Goal: Task Accomplishment & Management: Contribute content

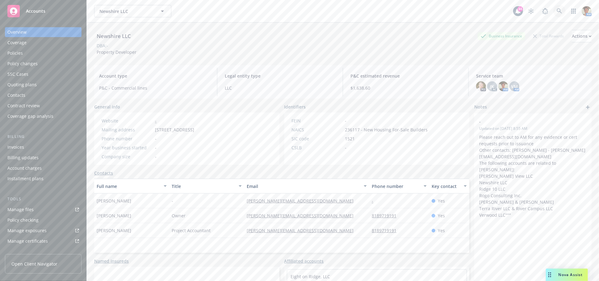
click at [557, 11] on icon at bounding box center [560, 11] width 6 height 6
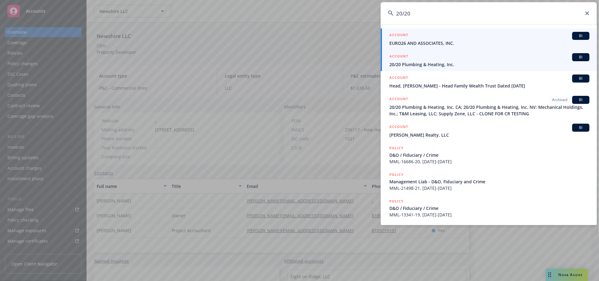
type input "20/20"
click at [431, 64] on span "20/20 Plumbing & Heating, Inc." at bounding box center [489, 64] width 200 height 6
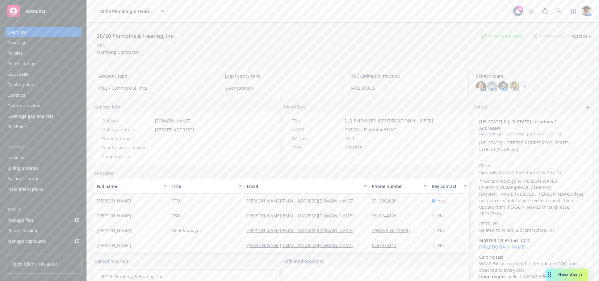
click at [29, 52] on div "Policies" at bounding box center [43, 53] width 72 height 10
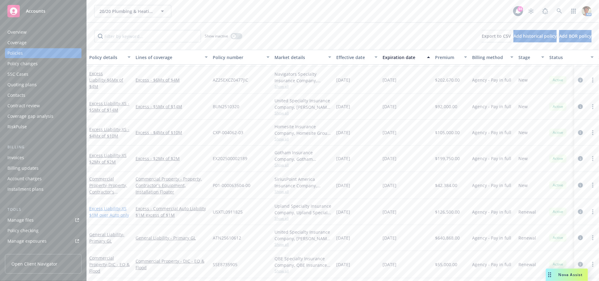
scroll to position [34, 0]
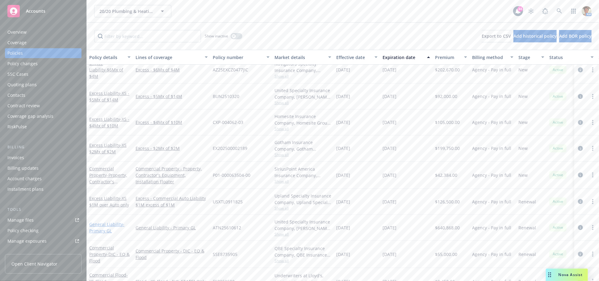
click at [109, 225] on link "General Liability - Primary GL" at bounding box center [106, 227] width 35 height 12
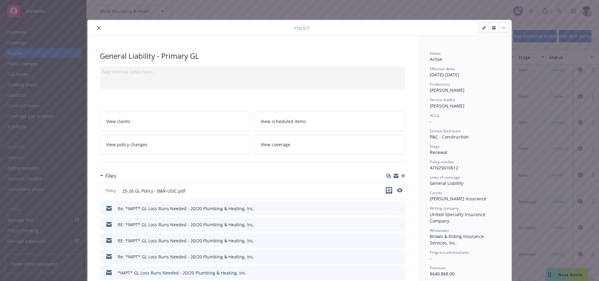
click at [388, 190] on icon "download file" at bounding box center [389, 190] width 5 height 5
click at [97, 29] on icon "close" at bounding box center [99, 28] width 4 height 4
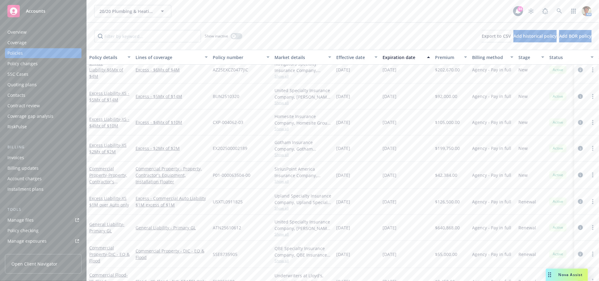
click at [20, 217] on div "Manage files" at bounding box center [20, 220] width 26 height 10
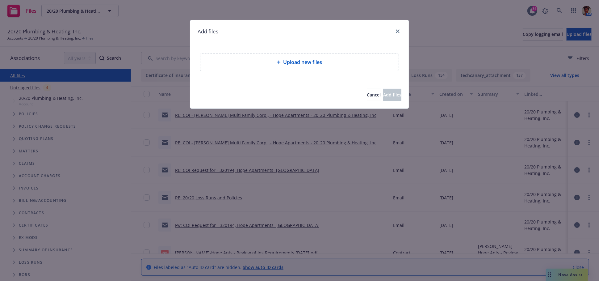
click at [296, 64] on span "Upload new files" at bounding box center [302, 61] width 39 height 7
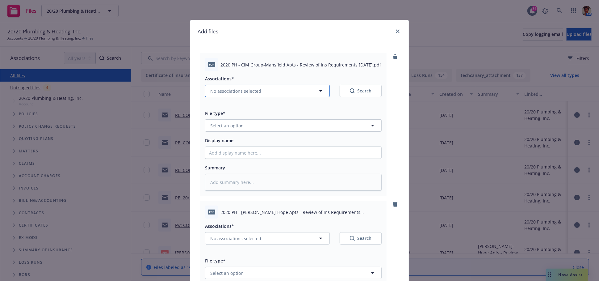
click at [234, 90] on span "No associations selected" at bounding box center [235, 91] width 51 height 6
type textarea "x"
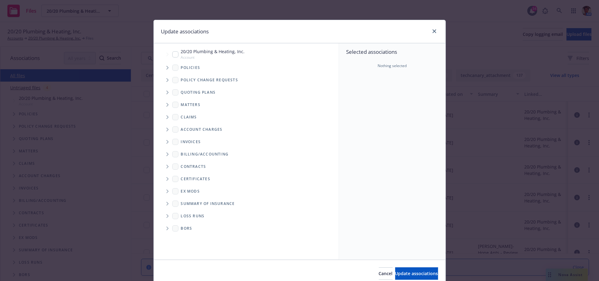
click at [173, 54] on input "Tree Example" at bounding box center [175, 54] width 6 height 6
checkbox input "true"
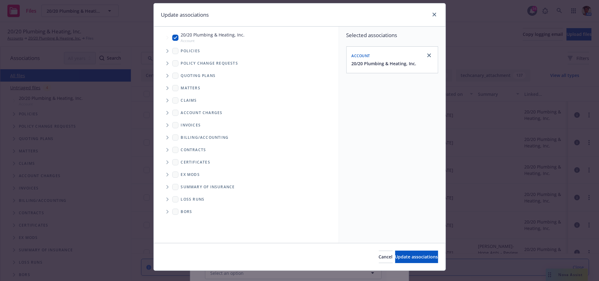
scroll to position [26, 0]
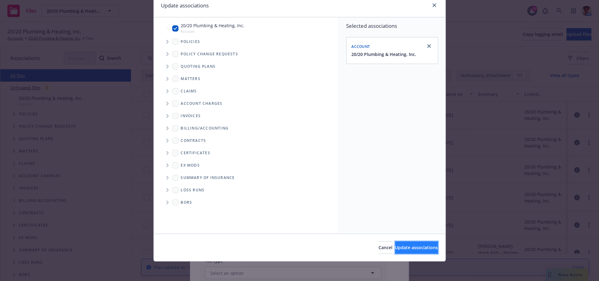
click at [403, 245] on span "Update associations" at bounding box center [416, 247] width 43 height 6
type textarea "x"
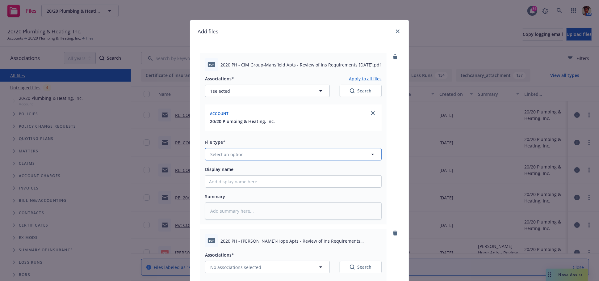
click at [217, 152] on span "Select an option" at bounding box center [226, 154] width 33 height 6
type input "contract"
click at [226, 176] on div "Contract" at bounding box center [293, 171] width 176 height 16
drag, startPoint x: 238, startPoint y: 64, endPoint x: 343, endPoint y: 70, distance: 104.9
click at [343, 70] on div "pdf 2020 PH - CIM Group-Mansfield Apts - Review of Ins Requirements 09-24-2025.…" at bounding box center [293, 64] width 177 height 13
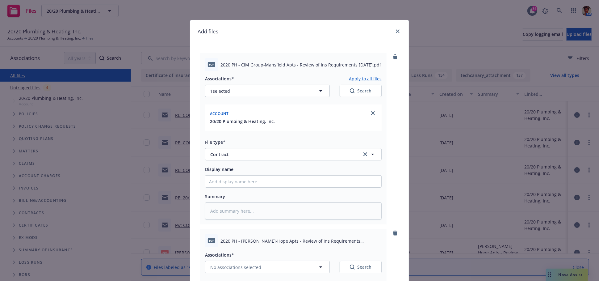
copy span "CIM Group-Mansfield Apts - Review of Ins Requirements 09-24-2025.pdf"
click at [234, 181] on input "Display name" at bounding box center [293, 181] width 176 height 12
paste input "CIM Group-Mansfield Apts - Review of Ins Requirements 09-24-2025.pdf"
type textarea "x"
type input "CIM Group-Mansfield Apts - Review of Ins Requirements 09-24-2025.pdf"
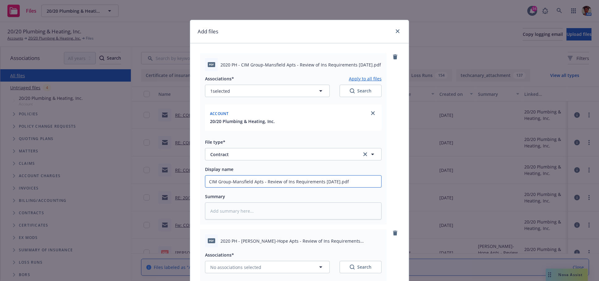
type textarea "x"
type input "CIM Group-Mansfield Apts - Review of Ins Requirements 09-24-2025.pd"
type textarea "x"
type input "CIM Group-Mansfield Apts - Review of Ins Requirements 09-24-2025.p"
type textarea "x"
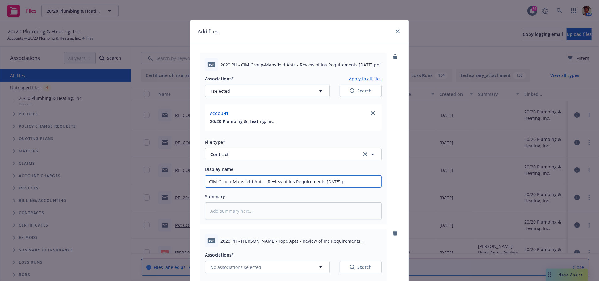
type input "CIM Group-Mansfield Apts - Review of Ins Requirements 09-24-2025."
type textarea "x"
type input "CIM Group-Mansfield Apts - Review of Ins Requirements 09-24-2025"
click at [257, 213] on textarea at bounding box center [293, 210] width 177 height 17
paste textarea "CIM Group-Mansfield Apts - Review of Ins Requirements 09-24-2025.pdf"
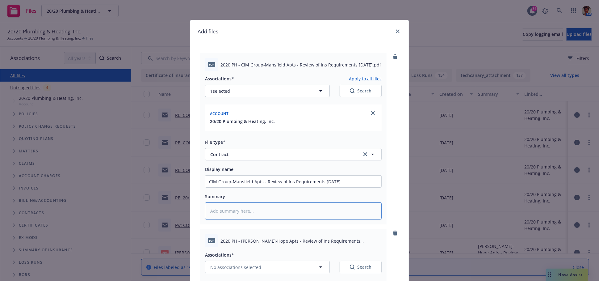
type textarea "x"
type textarea "CIM Group-Mansfield Apts - Review of Ins Requirements 09-24-2025.pdf"
type textarea "x"
type textarea "CIM Group-Mansfield Apts - Review of Ins Requirements 09-24-2025.pd"
type textarea "x"
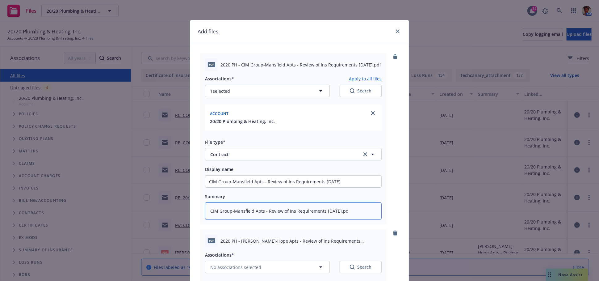
type textarea "CIM Group-Mansfield Apts - Review of Ins Requirements 09-24-2025.p"
type textarea "x"
type textarea "CIM Group-Mansfield Apts - Review of Ins Requirements 09-24-2025."
type textarea "x"
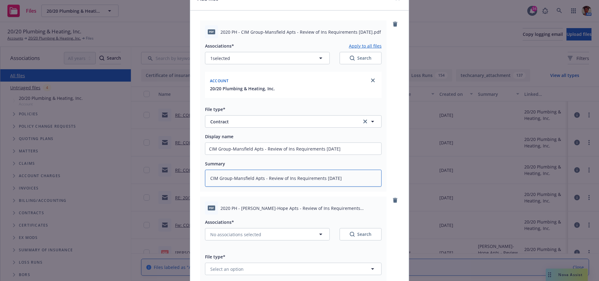
scroll to position [171, 0]
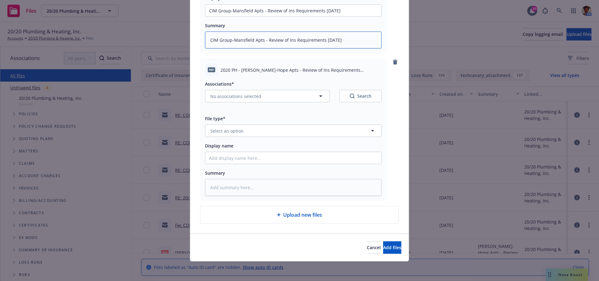
type textarea "CIM Group-Mansfield Apts - Review of Ins Requirements 09-24-2025"
drag, startPoint x: 239, startPoint y: 70, endPoint x: 330, endPoint y: 83, distance: 91.7
click at [330, 83] on div "pdf 2020 PH - Wermers-Hope Apts - Review of Ins Requirements 09-24-2025.pdf Ass…" at bounding box center [293, 129] width 187 height 142
copy div "Wermers-Hope Apts - Review of Ins Requirements 09-24-2025.pdf Associations*"
click at [242, 160] on input "Display name" at bounding box center [293, 158] width 176 height 12
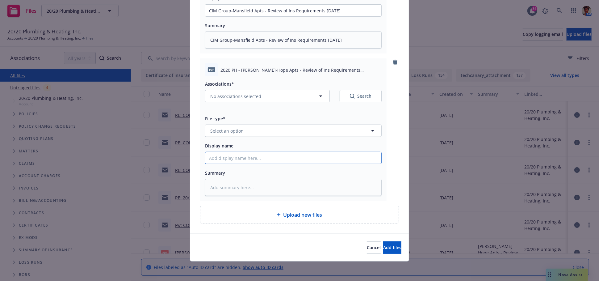
paste input "Wermers-Hope Apts - Review of Ins Requirements 09-24-2025.pdf Associations*"
type textarea "x"
type input "Wermers-Hope Apts - Review of Ins Requirements 09-24-2025.pdf Associations*"
type textarea "x"
type input "Wermers-Hope Apts - Review of Ins Requirements 09-24-2025.pdf Associations"
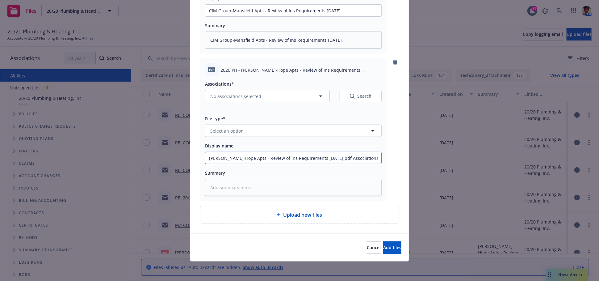
type textarea "x"
type input "Wermers-Hope Apts - Review of Ins Requirements 09-24-2025.pdf Association"
type textarea "x"
type input "Wermers-Hope Apts - Review of Ins Requirements 09-24-2025.pdf Associatio"
type textarea "x"
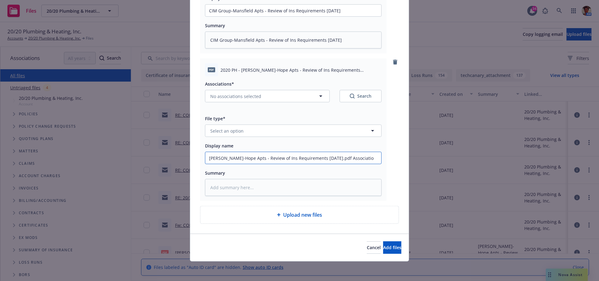
type input "Wermers-Hope Apts - Review of Ins Requirements 09-24-2025.pdf Associati"
type textarea "x"
type input "Wermers-Hope Apts - Review of Ins Requirements 09-24-2025.pdf Associat"
type textarea "x"
type input "Wermers-Hope Apts - Review of Ins Requirements 09-24-2025.pdf Associa"
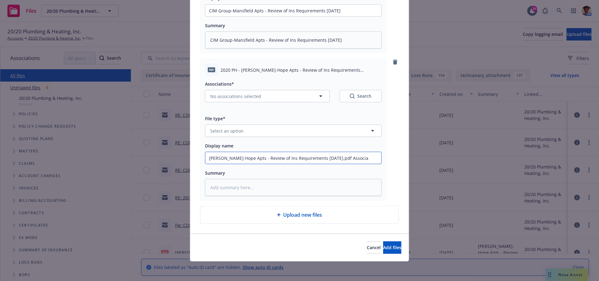
type textarea "x"
type input "Wermers-Hope Apts - Review of Ins Requirements 09-24-2025.pdf Associ"
type textarea "x"
type input "Wermers-Hope Apts - Review of Ins Requirements 09-24-2025.pdf Assoc"
type textarea "x"
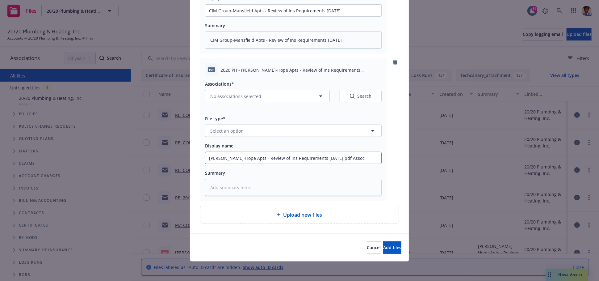
type input "Wermers-Hope Apts - Review of Ins Requirements 09-24-2025.pdf Asso"
type textarea "x"
type input "Wermers-Hope Apts - Review of Ins Requirements 09-24-2025.pdf Ass"
type textarea "x"
type input "Wermers-Hope Apts - Review of Ins Requirements 09-24-2025.pdf As"
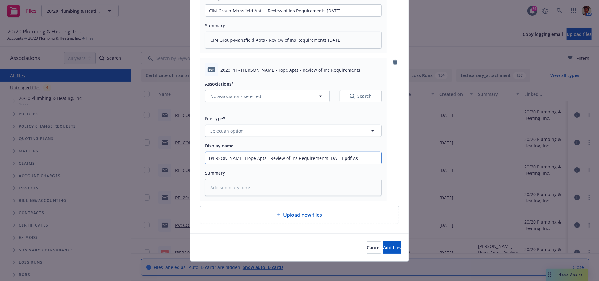
type textarea "x"
type input "Wermers-Hope Apts - Review of Ins Requirements 09-24-2025.pdf A"
type textarea "x"
type input "Wermers-Hope Apts - Review of Ins Requirements 09-24-2025.pdf"
type textarea "x"
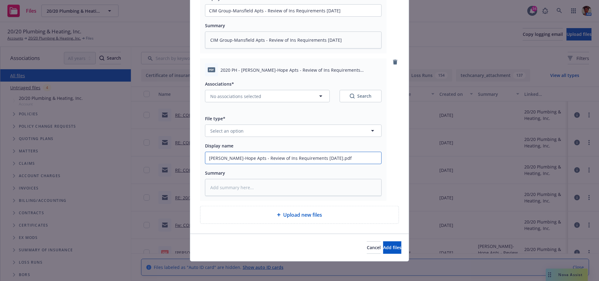
type input "Wermers-Hope Apts - Review of Ins Requirements 09-24-2025.pdf"
type textarea "x"
type input "Wermers-Hope Apts - Review of Ins Requirements 09-24-2025.pd"
type textarea "x"
type input "Wermers-Hope Apts - Review of Ins Requirements 09-24-2025.p"
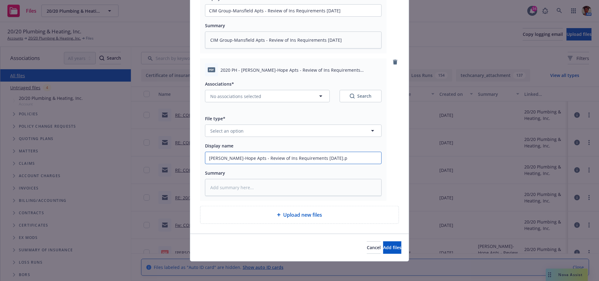
type textarea "x"
type input "Wermers-Hope Apts - Review of Ins Requirements 09-24-2025."
type textarea "x"
type input "Wermers-Hope Apts - Review of Ins Requirements 09-24-2025"
click at [250, 189] on textarea at bounding box center [293, 187] width 177 height 17
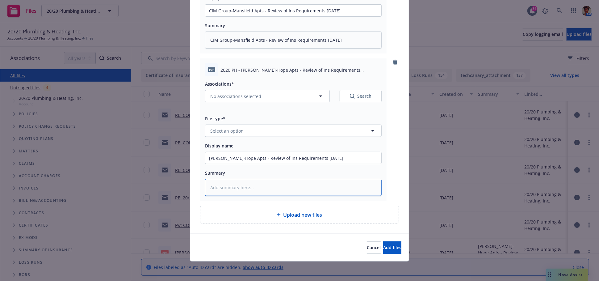
paste textarea "Wermers-Hope Apts - Review of Ins Requirements 09-24-2025.pdf Associations*"
type textarea "x"
type textarea "Wermers-Hope Apts - Review of Ins Requirements 09-24-2025.pdf Associations*"
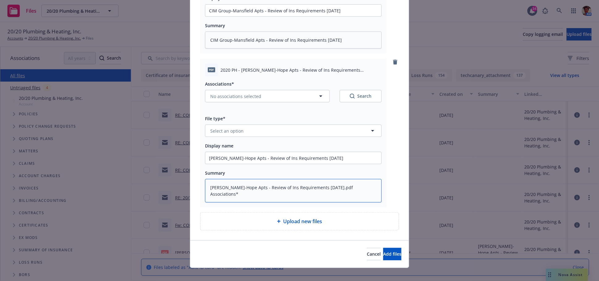
type textarea "x"
type textarea "Wermers-Hope Apts - Review of Ins Requirements 09-24-2025.pdf Associations"
type textarea "x"
type textarea "Wermers-Hope Apts - Review of Ins Requirements 09-24-2025.pdf Association"
type textarea "x"
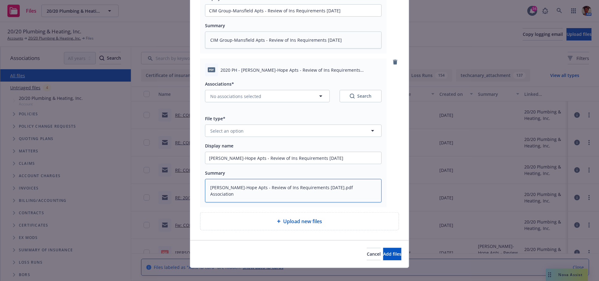
type textarea "Wermers-Hope Apts - Review of Ins Requirements 09-24-2025.pdf Associatio"
type textarea "x"
type textarea "Wermers-Hope Apts - Review of Ins Requirements 09-24-2025.pdf Associati"
type textarea "x"
type textarea "Wermers-Hope Apts - Review of Ins Requirements 09-24-2025.pdf Associat"
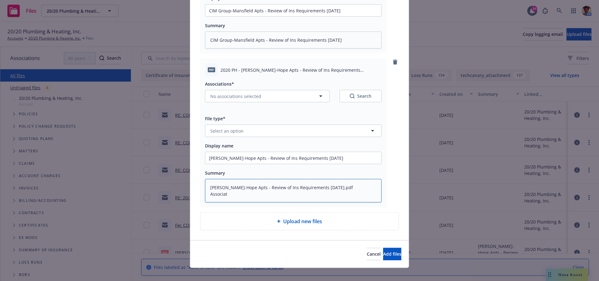
type textarea "x"
type textarea "Wermers-Hope Apts - Review of Ins Requirements 09-24-2025.pdf Associa"
type textarea "x"
type textarea "Wermers-Hope Apts - Review of Ins Requirements 09-24-2025.pdf Associ"
type textarea "x"
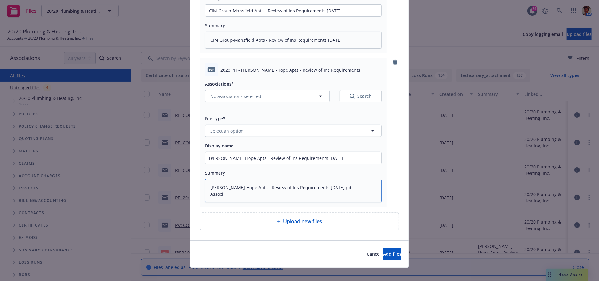
type textarea "Wermers-Hope Apts - Review of Ins Requirements 09-24-2025.pdf Assoc"
type textarea "x"
type textarea "Wermers-Hope Apts - Review of Ins Requirements 09-24-2025.pdf Asso"
type textarea "x"
type textarea "Wermers-Hope Apts - Review of Ins Requirements 09-24-2025.pdf Ass"
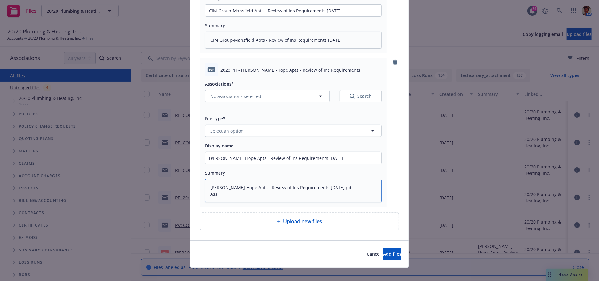
type textarea "x"
type textarea "Wermers-Hope Apts - Review of Ins Requirements 09-24-2025.pdf As"
type textarea "x"
type textarea "Wermers-Hope Apts - Review of Ins Requirements 09-24-2025.pdf A"
type textarea "x"
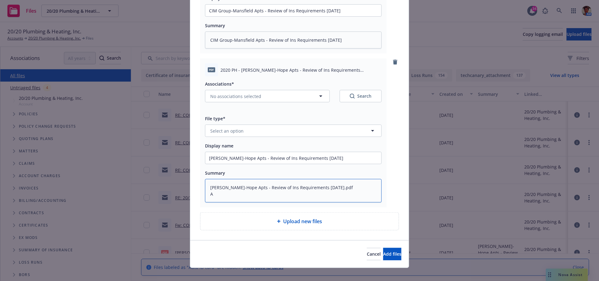
type textarea "Wermers-Hope Apts - Review of Ins Requirements 09-24-2025.pdf"
type textarea "x"
type textarea "Wermers-Hope Apts - Review of Ins Requirements 09-24-2025.pdf"
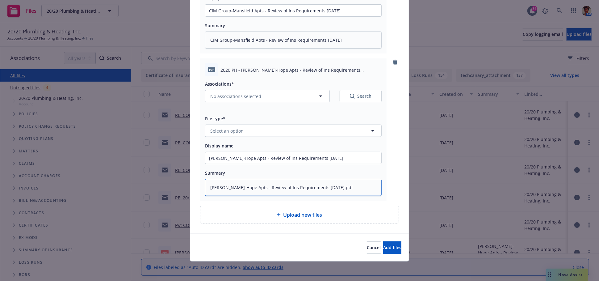
type textarea "x"
type textarea "Wermers-Hope Apts - Review of Ins Requirements 09-24-2025.pd"
type textarea "x"
type textarea "Wermers-Hope Apts - Review of Ins Requirements 09-24-2025.p"
type textarea "x"
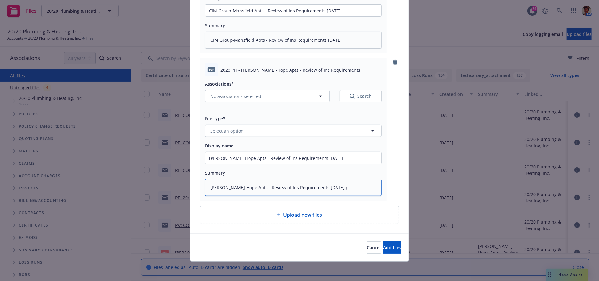
type textarea "Wermers-Hope Apts - Review of Ins Requirements 09-24-2025."
type textarea "x"
type textarea "Wermers-Hope Apts - Review of Ins Requirements 09-24-2025"
drag, startPoint x: 263, startPoint y: 132, endPoint x: 270, endPoint y: 135, distance: 7.3
click at [269, 135] on button "Select an option" at bounding box center [293, 130] width 177 height 12
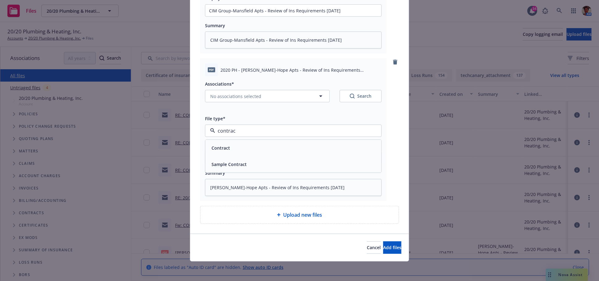
type input "contract"
drag, startPoint x: 269, startPoint y: 145, endPoint x: 268, endPoint y: 148, distance: 3.5
click at [268, 148] on div "Contract" at bounding box center [293, 148] width 169 height 9
click at [245, 94] on span "No associations selected" at bounding box center [235, 96] width 51 height 6
type textarea "x"
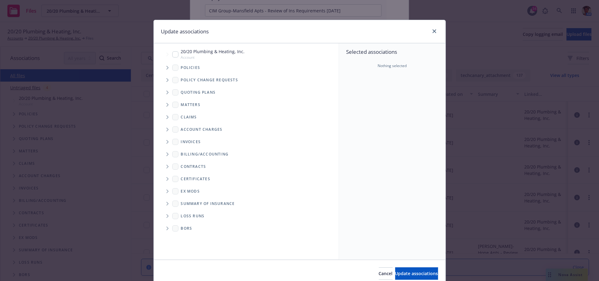
click at [174, 57] on div "20/20 Plumbing & Heating, Inc. Account" at bounding box center [208, 54] width 73 height 12
checkbox input "true"
click at [403, 279] on button "Update associations" at bounding box center [416, 273] width 43 height 12
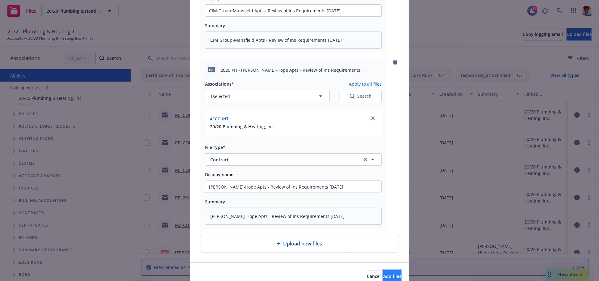
click at [383, 277] on span "Add files" at bounding box center [392, 276] width 18 height 6
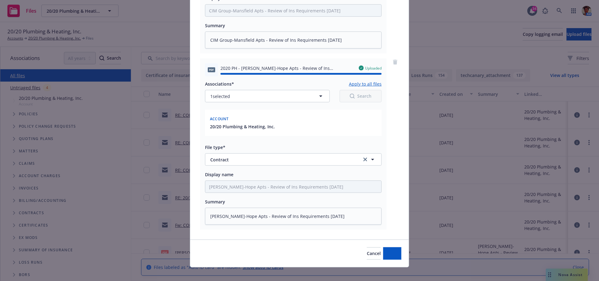
type textarea "x"
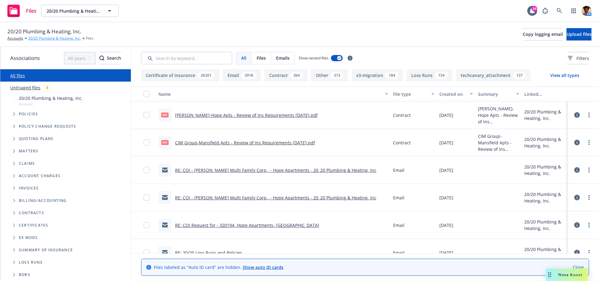
click at [55, 38] on link "20/20 Plumbing & Heating, Inc." at bounding box center [54, 39] width 53 height 6
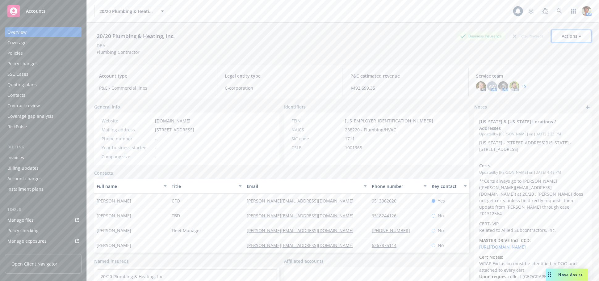
drag, startPoint x: 0, startPoint y: 0, endPoint x: 571, endPoint y: 37, distance: 571.8
click at [571, 37] on div "Actions" at bounding box center [572, 36] width 20 height 12
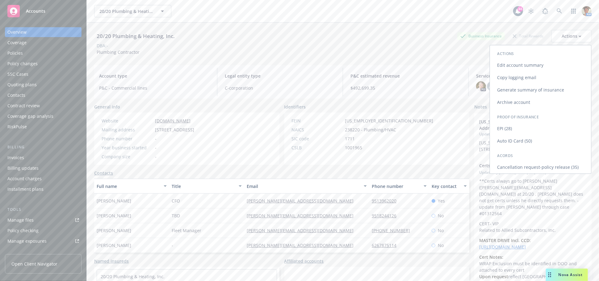
click at [520, 74] on link "Copy logging email" at bounding box center [540, 77] width 101 height 12
